Goal: Task Accomplishment & Management: Complete application form

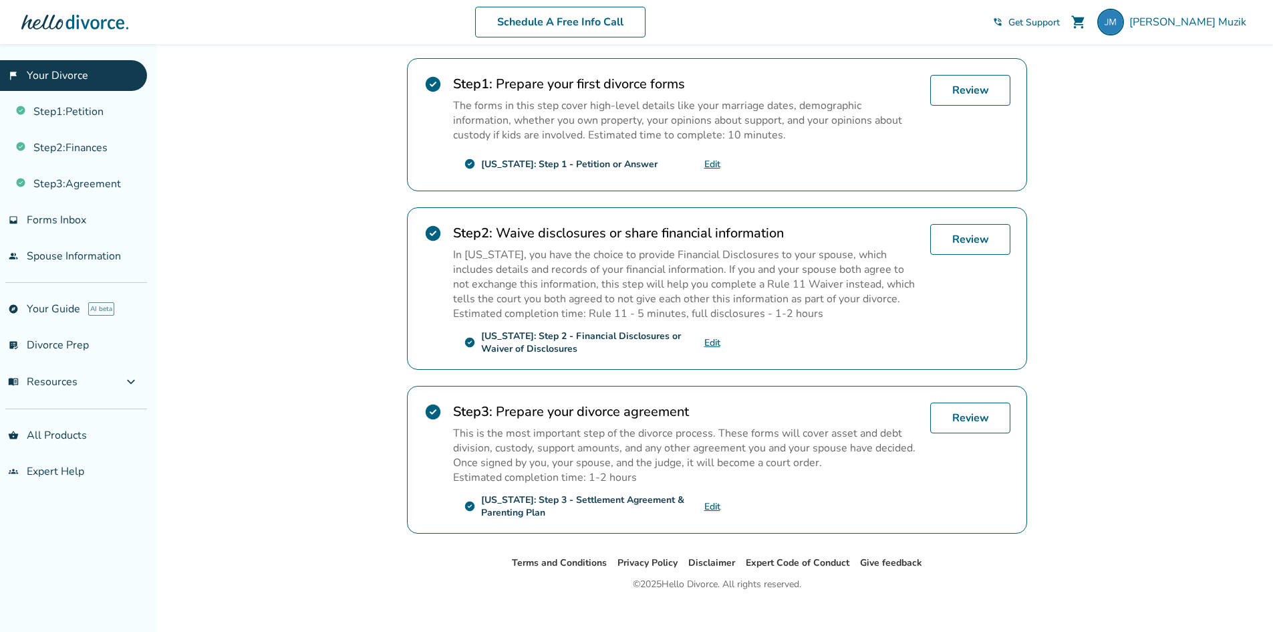
scroll to position [267, 0]
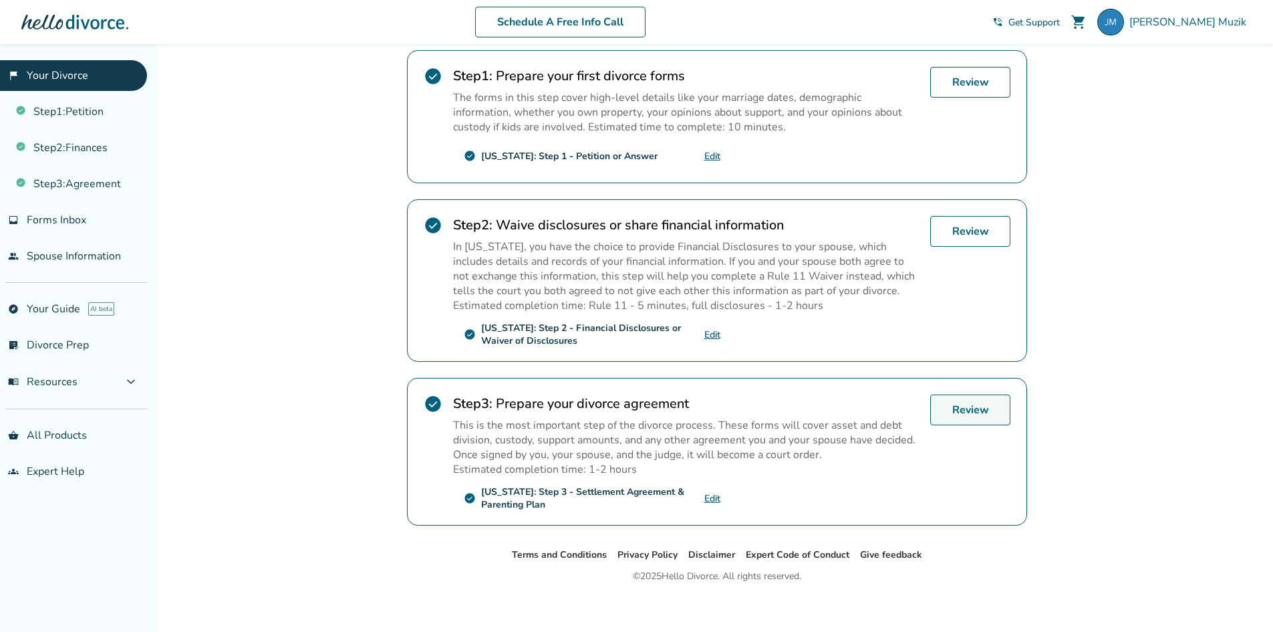
click at [951, 412] on link "Review" at bounding box center [971, 409] width 80 height 31
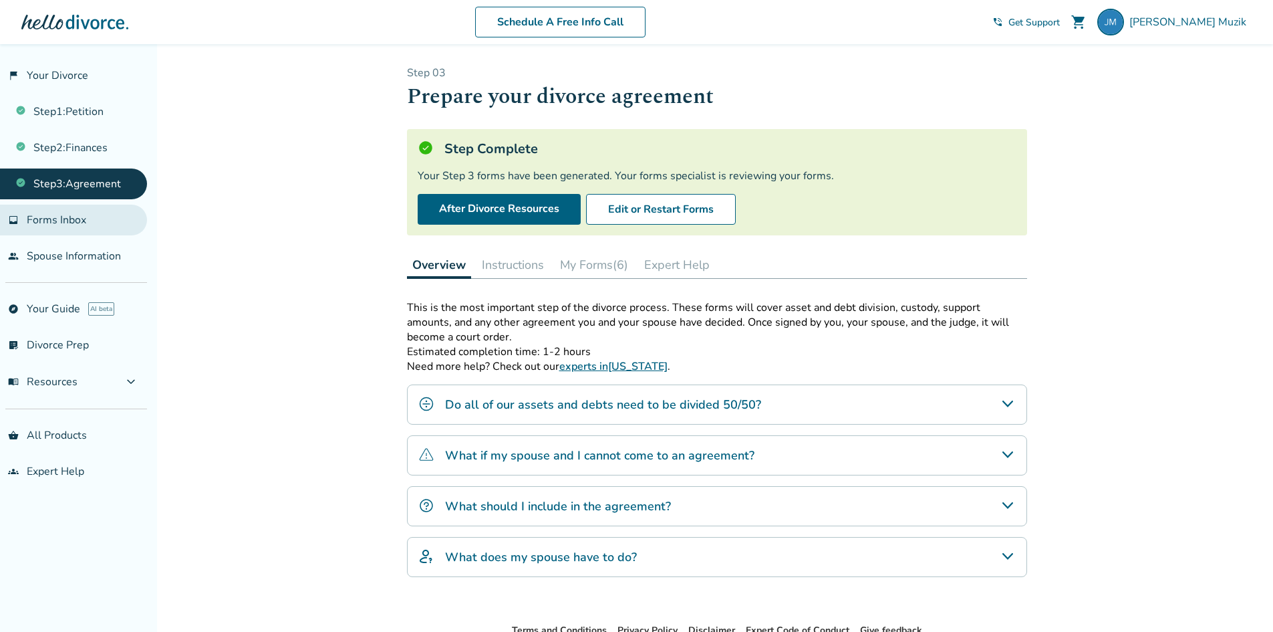
click at [48, 223] on span "Forms Inbox" at bounding box center [56, 220] width 59 height 15
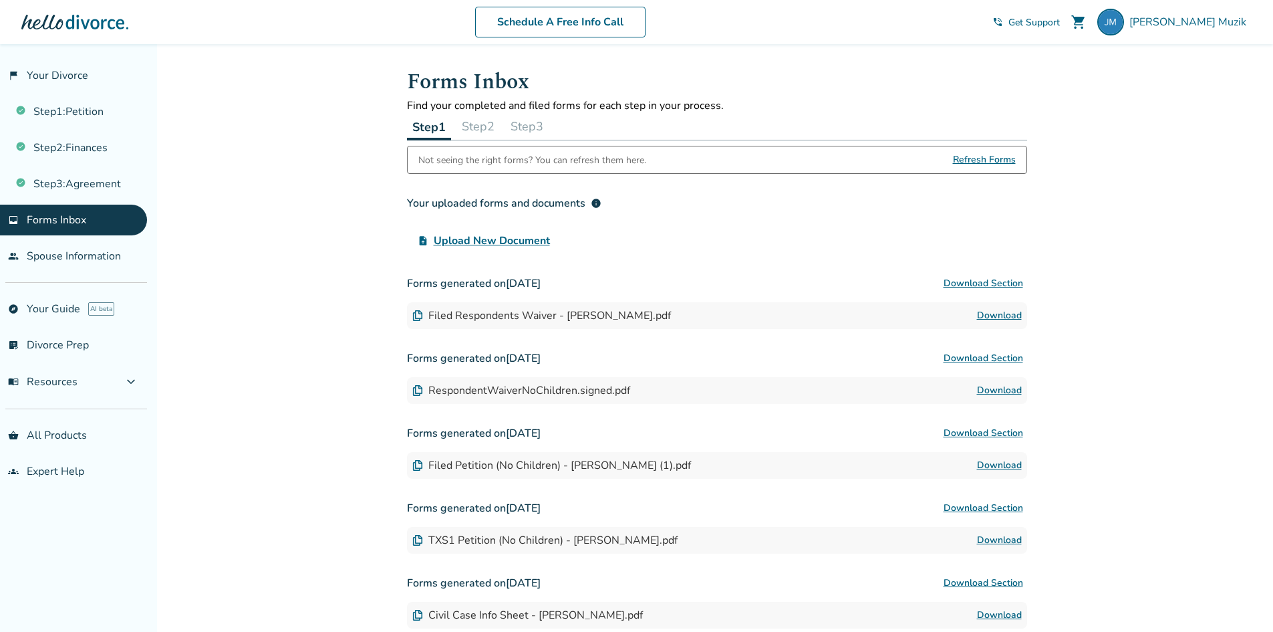
click at [487, 124] on button "Step 2" at bounding box center [478, 126] width 43 height 27
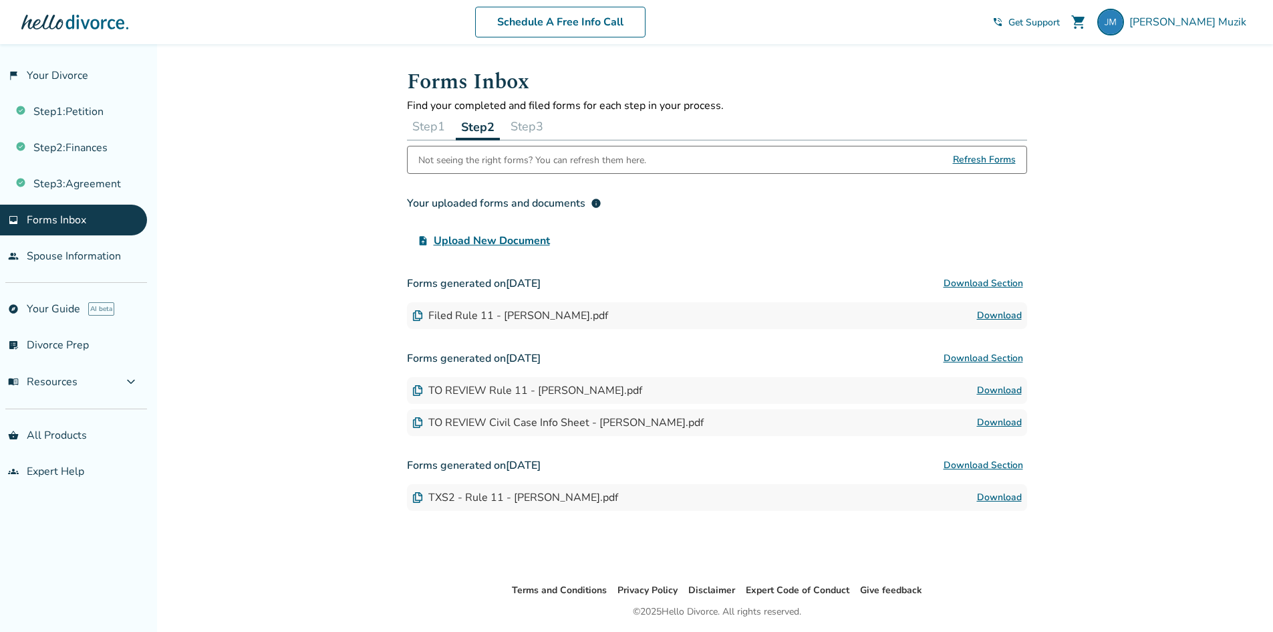
click at [527, 125] on button "Step 3" at bounding box center [526, 126] width 43 height 27
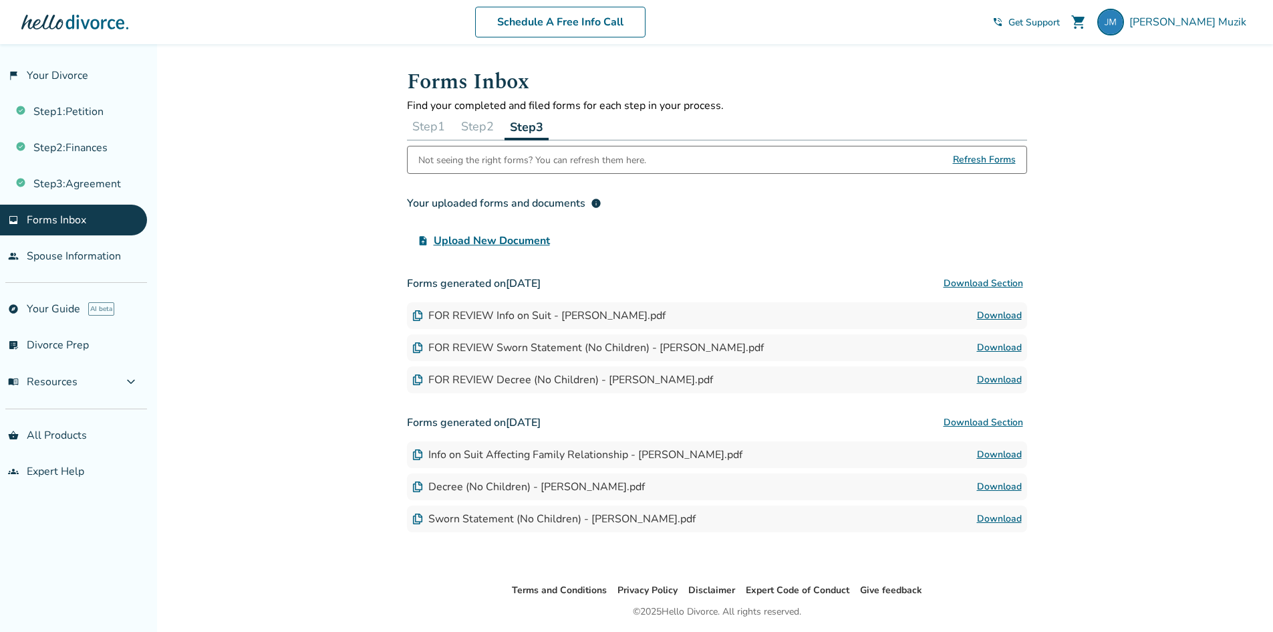
click at [993, 277] on button "Download Section" at bounding box center [984, 283] width 88 height 27
